Goal: Task Accomplishment & Management: Manage account settings

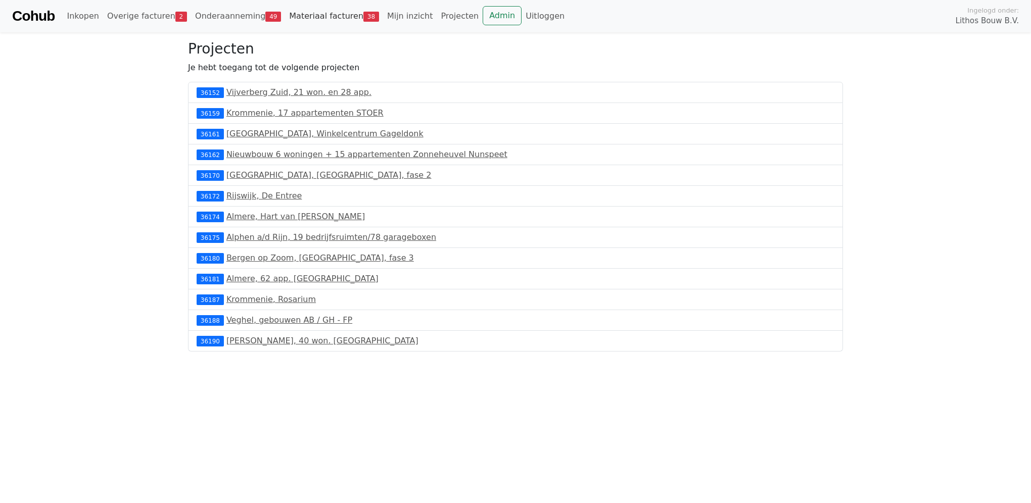
click at [299, 13] on link "Materiaal facturen 38" at bounding box center [334, 16] width 98 height 20
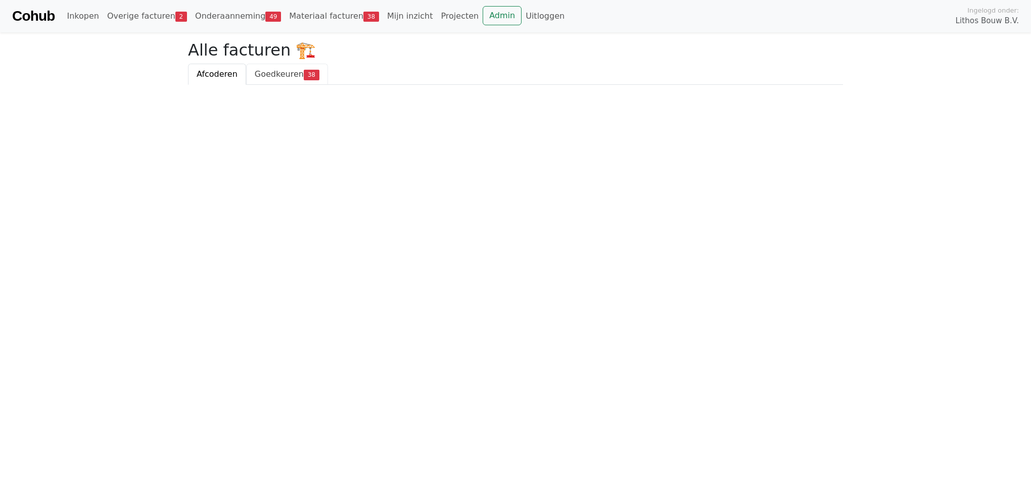
click at [278, 71] on span "Goedkeuren" at bounding box center [279, 74] width 49 height 10
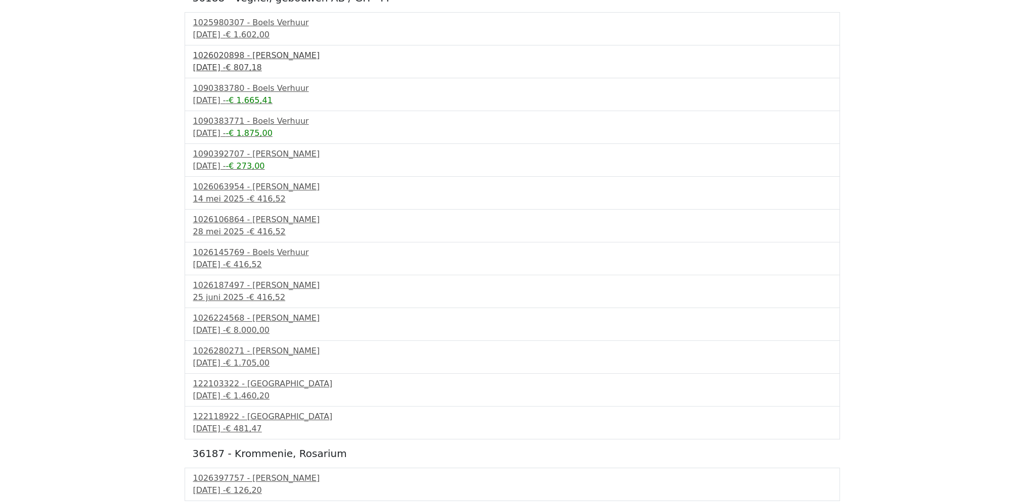
scroll to position [152, 0]
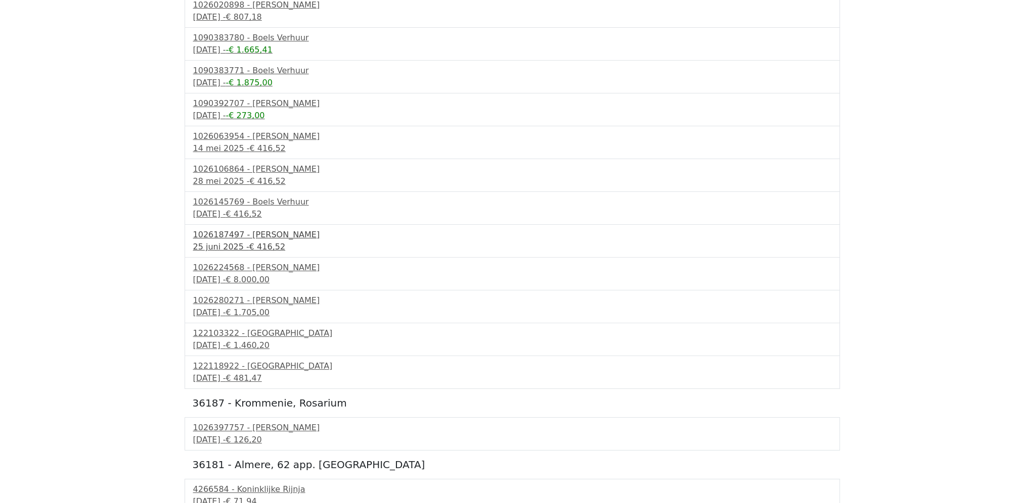
click at [231, 249] on div "[DATE] - € 416,52" at bounding box center [512, 247] width 638 height 12
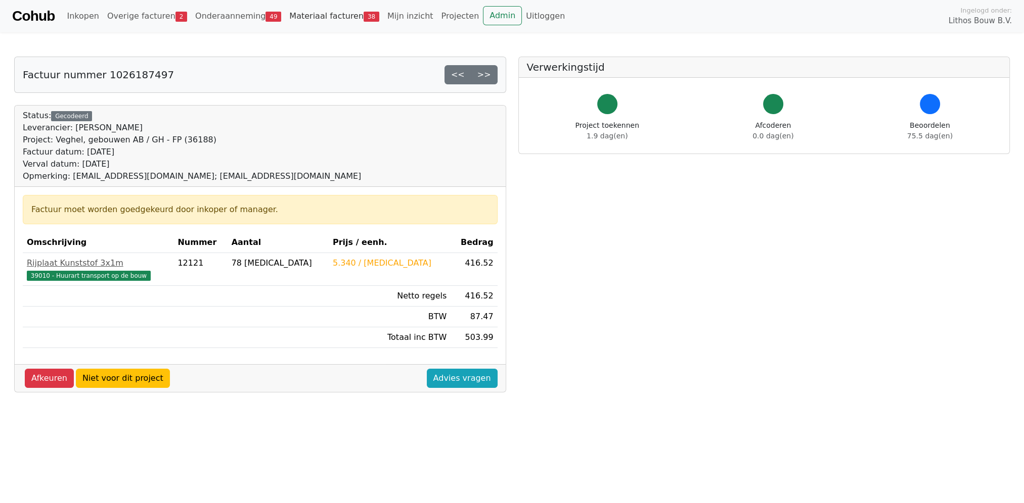
click at [301, 21] on link "Materiaal facturen 38" at bounding box center [334, 16] width 98 height 20
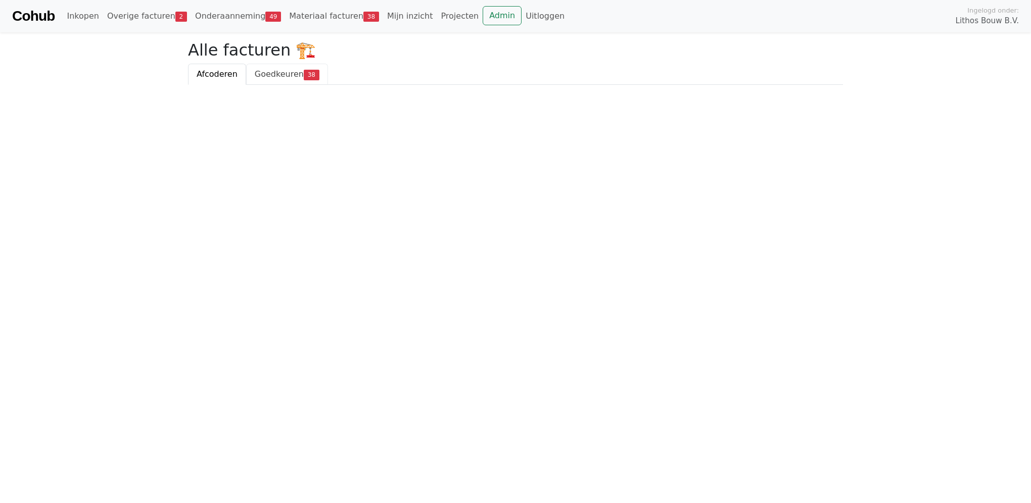
click at [292, 76] on span "Goedkeuren" at bounding box center [279, 74] width 49 height 10
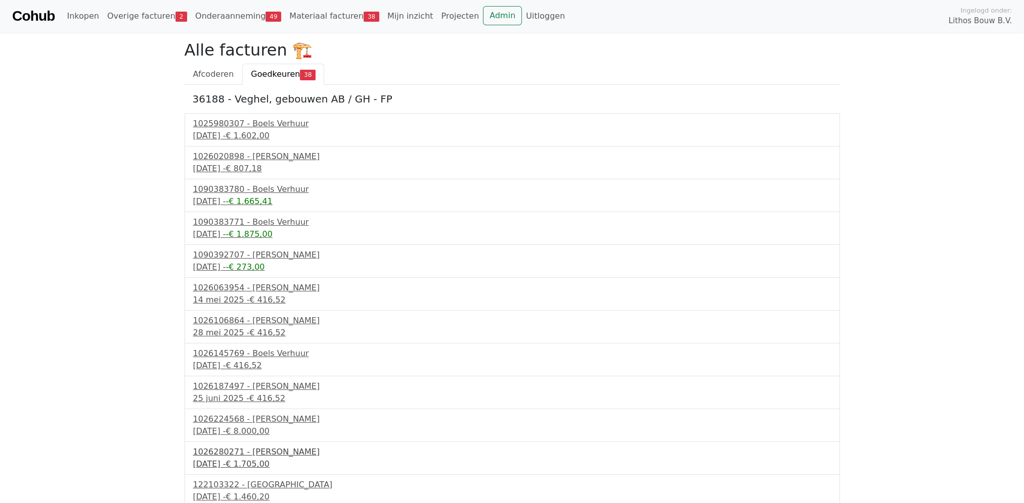
click at [250, 463] on span "€ 1.705,00" at bounding box center [247, 464] width 44 height 10
